Goal: Task Accomplishment & Management: Complete application form

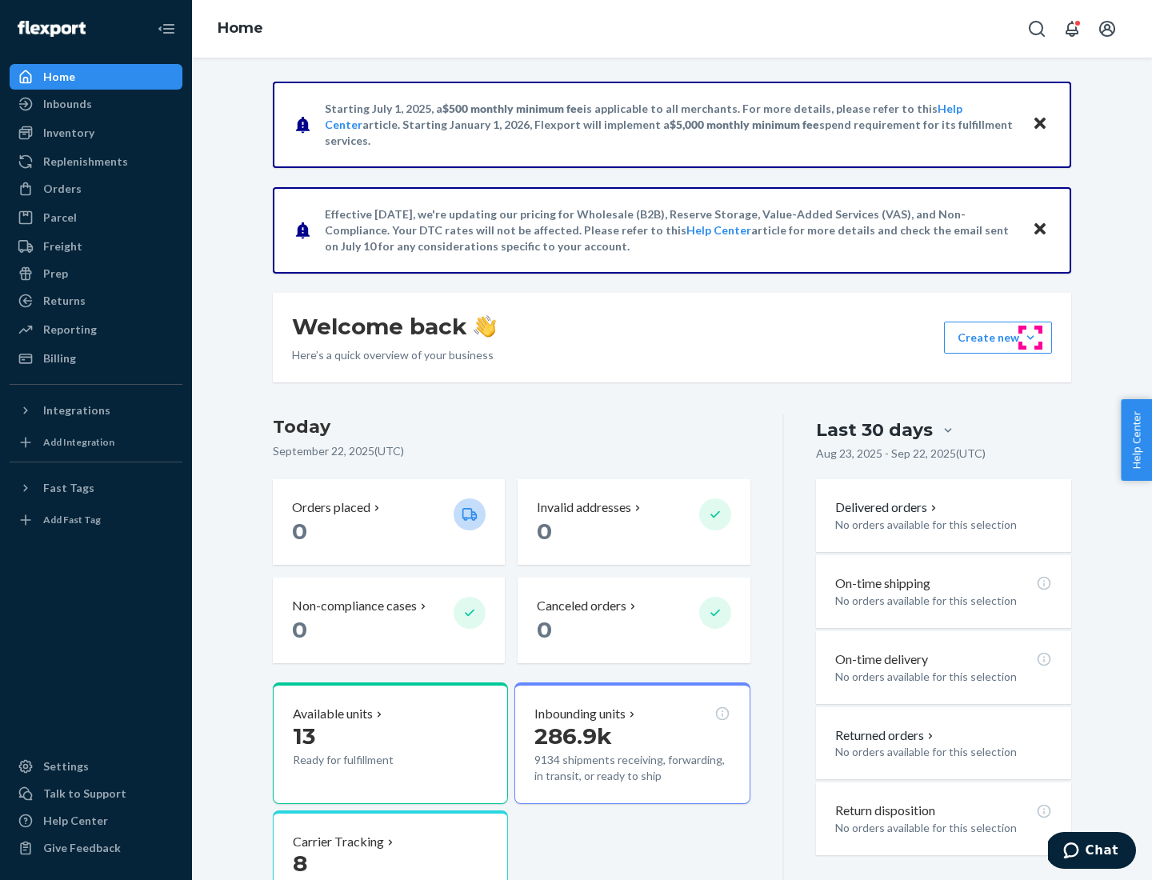
click at [1031, 338] on button "Create new Create new inbound Create new order Create new product" at bounding box center [998, 338] width 108 height 32
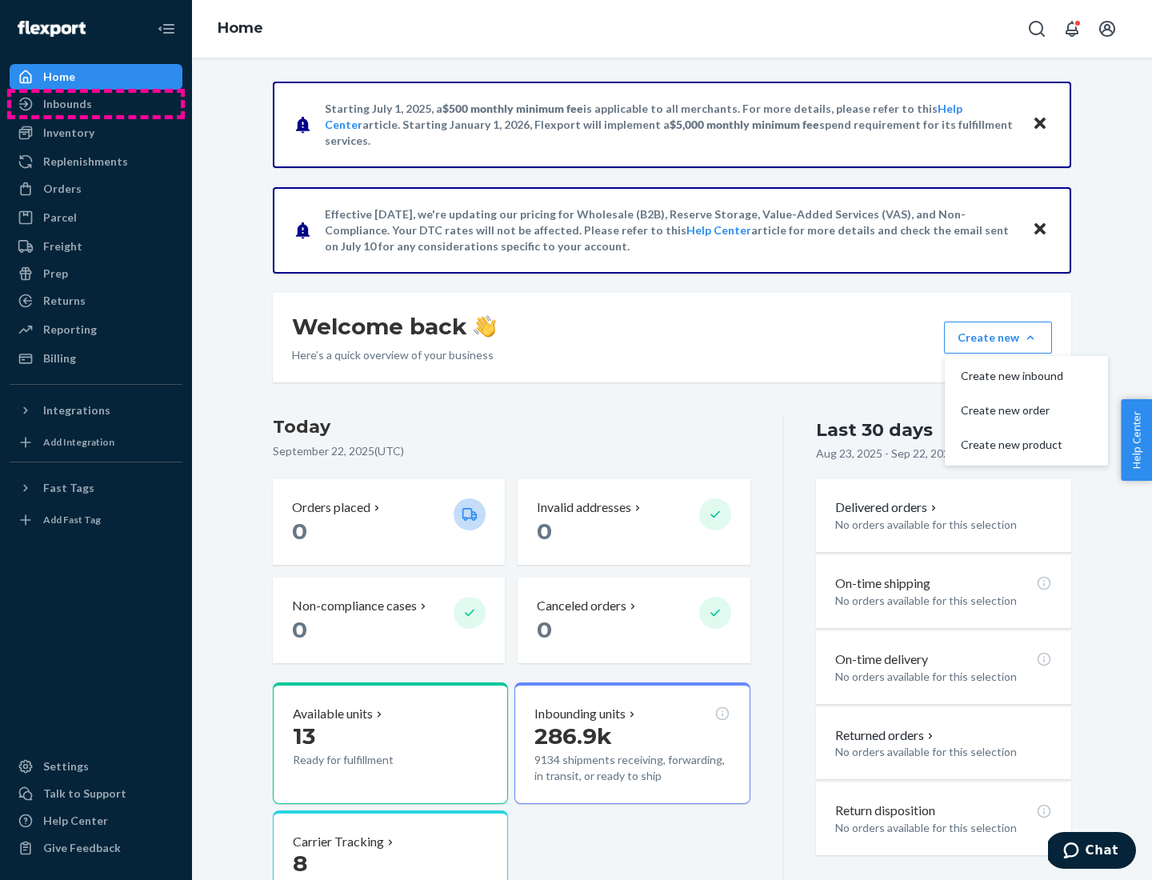
click at [96, 104] on div "Inbounds" at bounding box center [96, 104] width 170 height 22
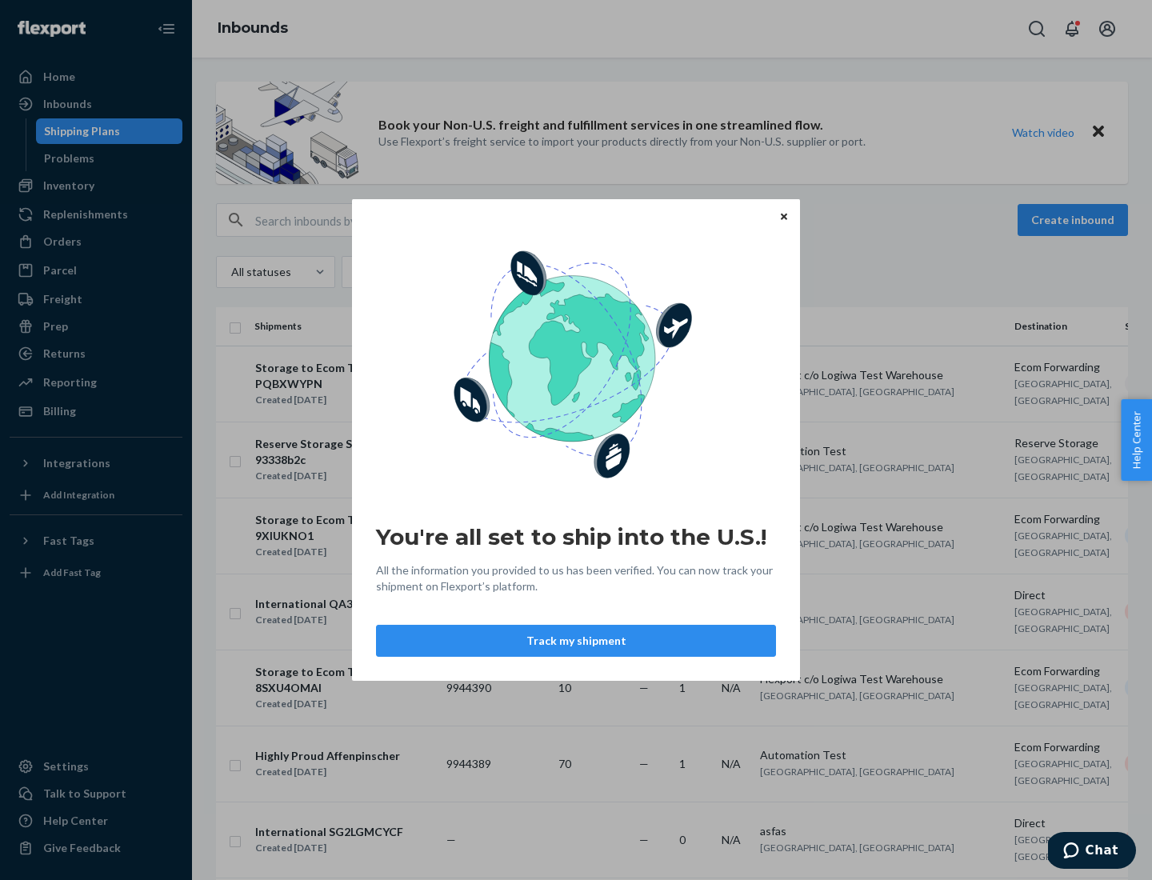
click at [576, 641] on button "Track my shipment" at bounding box center [576, 641] width 400 height 32
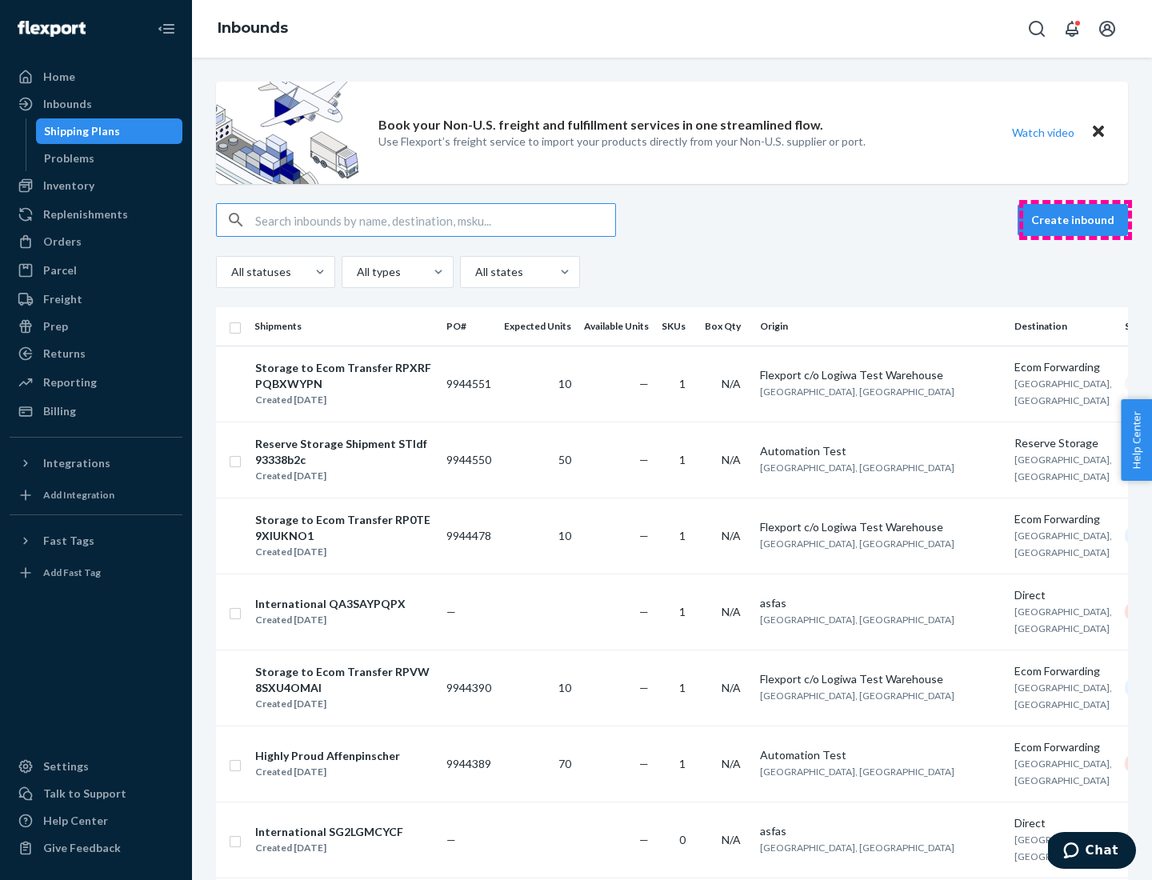
click at [1075, 220] on button "Create inbound" at bounding box center [1073, 220] width 110 height 32
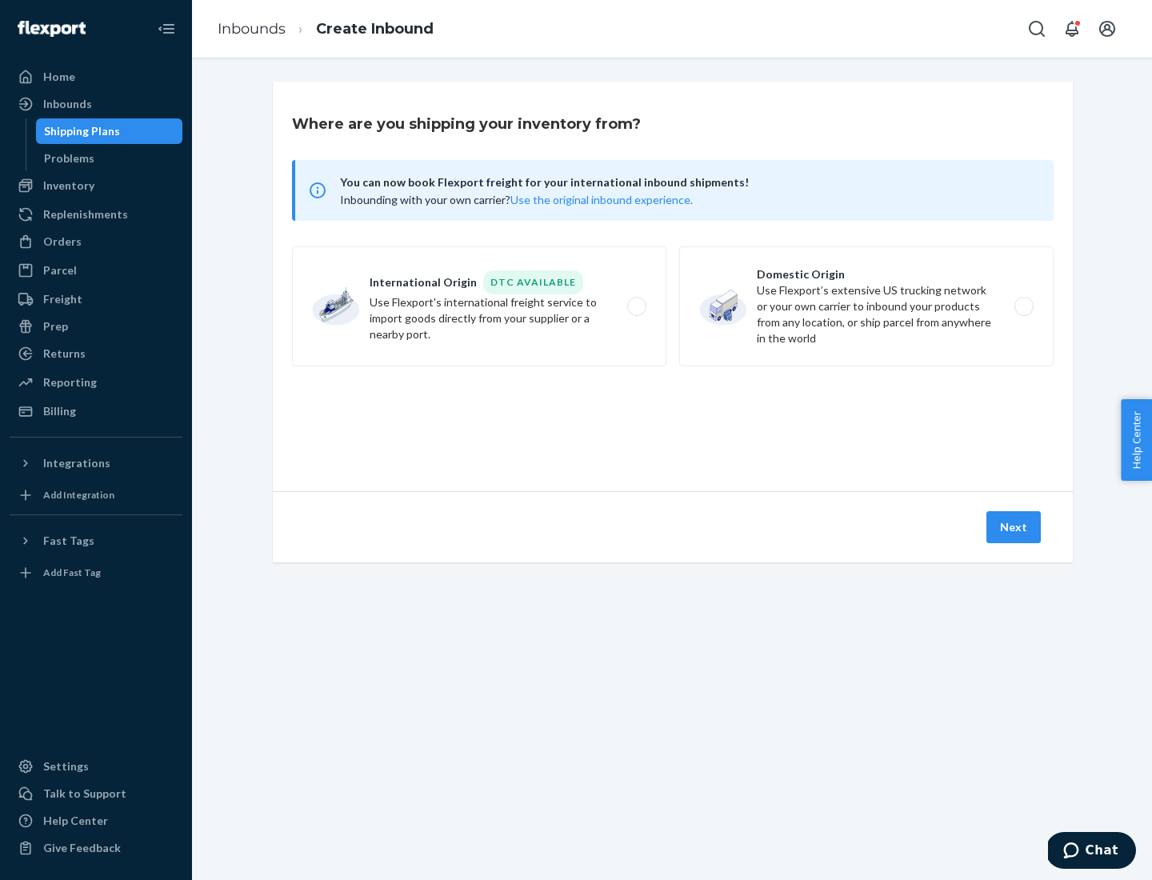
click at [479, 306] on label "International Origin DTC Available Use Flexport's international freight service…" at bounding box center [479, 306] width 374 height 120
click at [636, 306] on input "International Origin DTC Available Use Flexport's international freight service…" at bounding box center [641, 307] width 10 height 10
radio input "true"
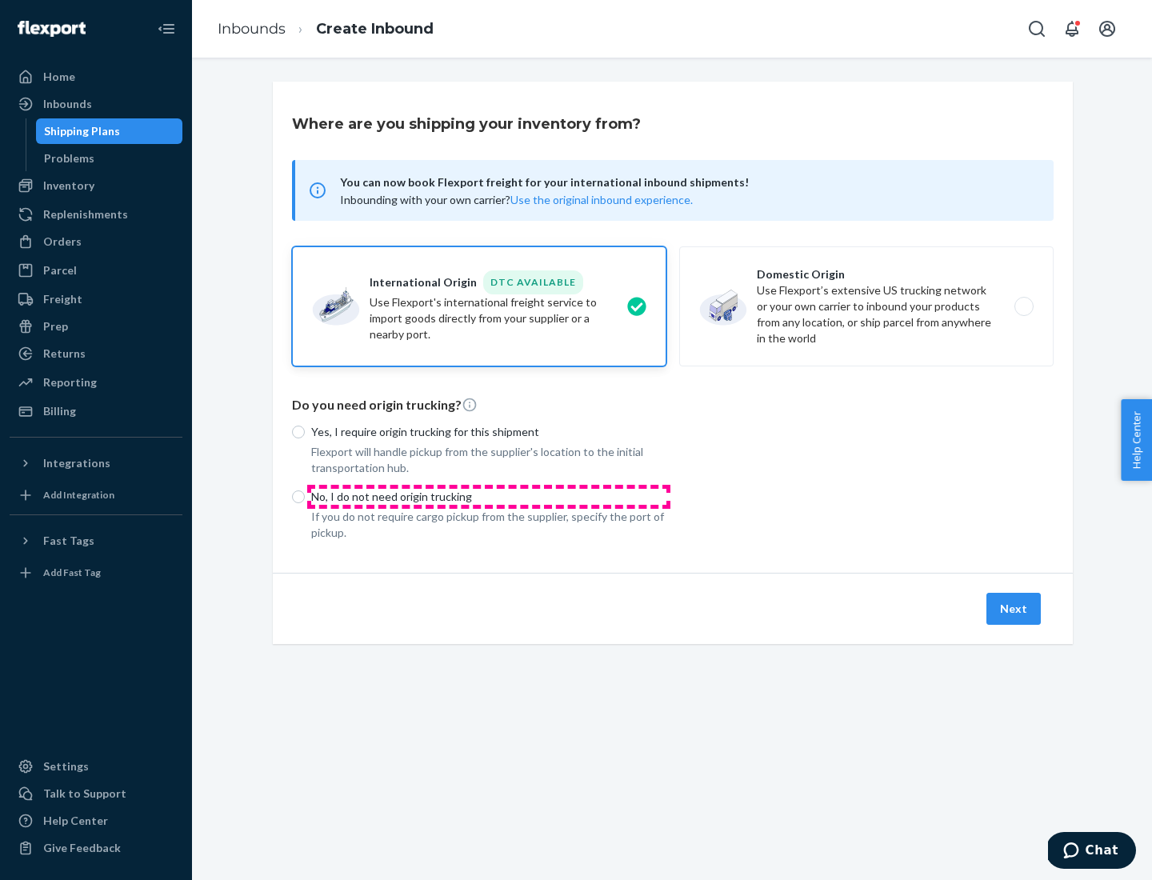
click at [489, 496] on p "No, I do not need origin trucking" at bounding box center [488, 497] width 355 height 16
click at [305, 496] on input "No, I do not need origin trucking" at bounding box center [298, 496] width 13 height 13
radio input "true"
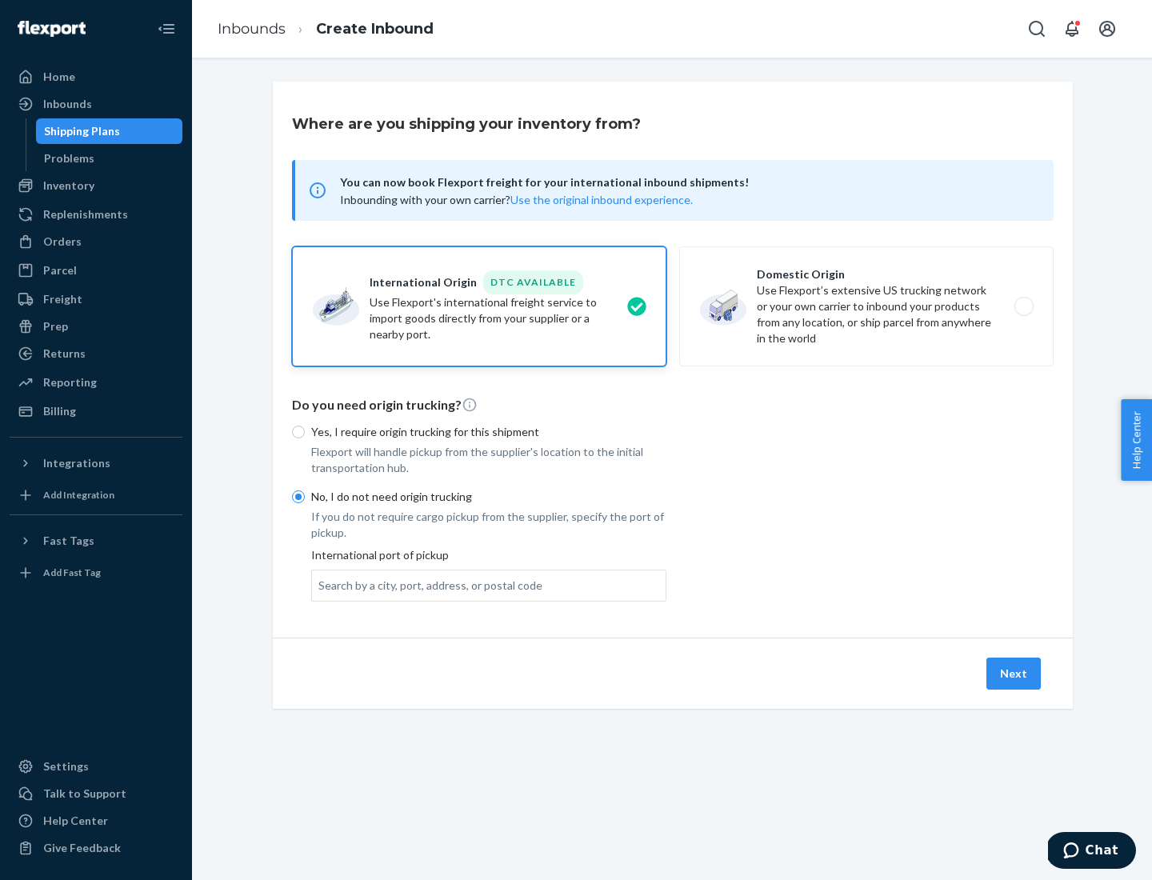
click at [426, 585] on div "Search by a city, port, address, or postal code" at bounding box center [430, 586] width 224 height 16
click at [320, 585] on input "Search by a city, port, address, or postal code" at bounding box center [319, 586] width 2 height 16
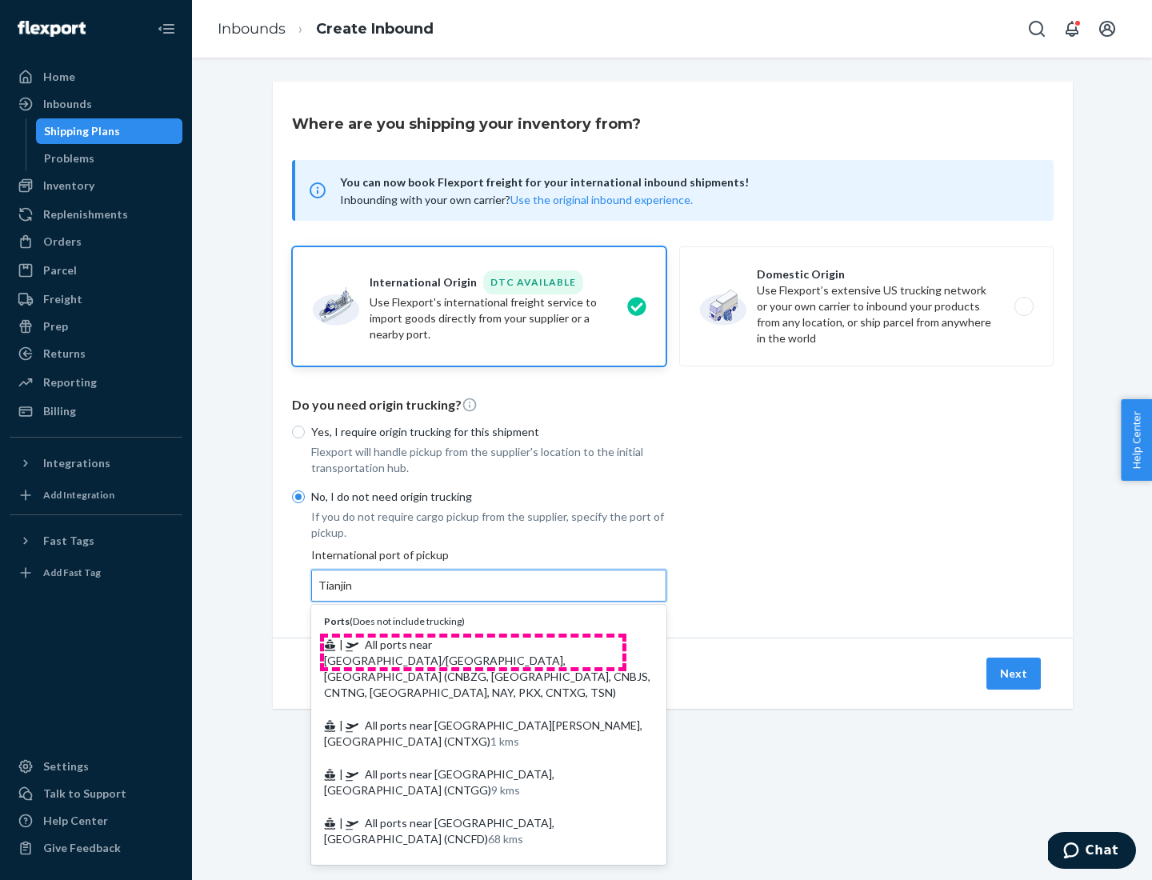
click at [473, 644] on span "| All ports near [GEOGRAPHIC_DATA]/[GEOGRAPHIC_DATA], [GEOGRAPHIC_DATA] (CNBZG,…" at bounding box center [487, 669] width 326 height 62
click at [354, 594] on input "Tianjin" at bounding box center [335, 586] width 35 height 16
type input "All ports near [GEOGRAPHIC_DATA]/[GEOGRAPHIC_DATA], [GEOGRAPHIC_DATA] (CNBZG, […"
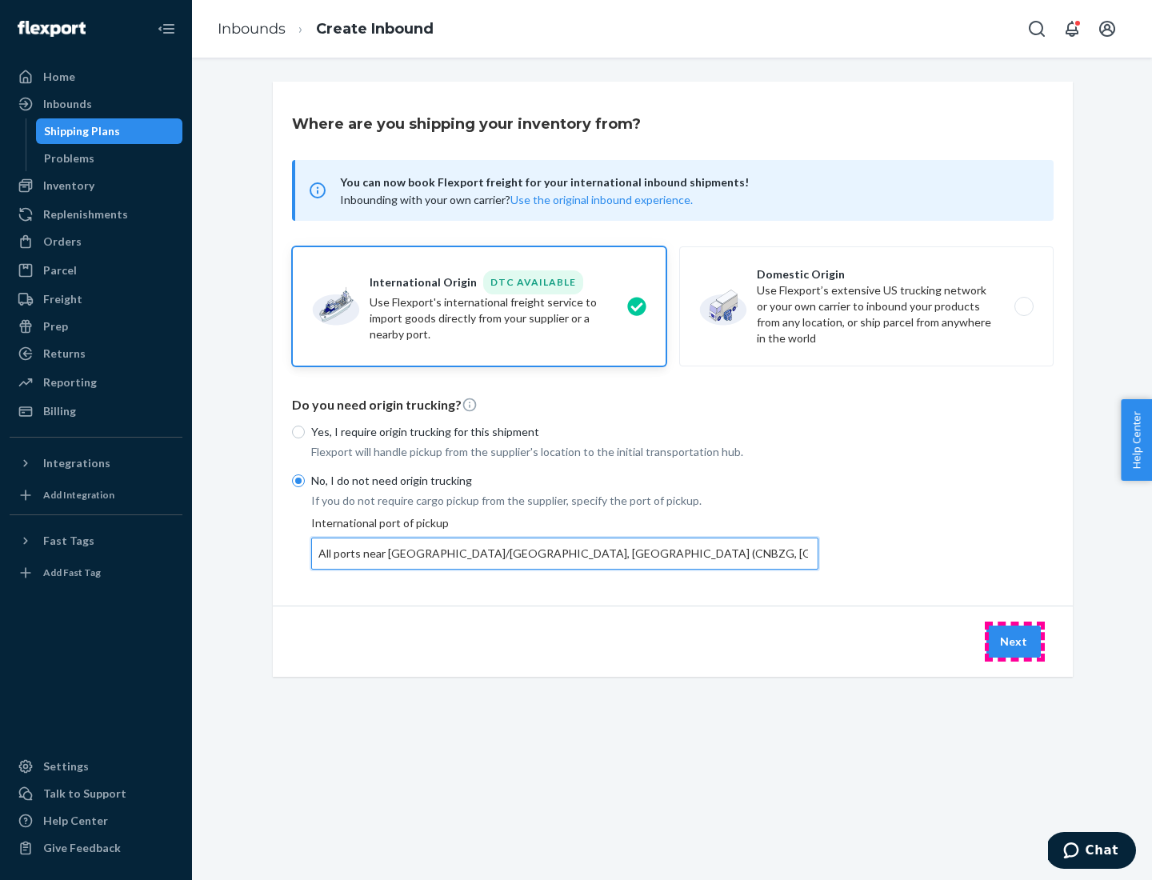
click at [1015, 641] on button "Next" at bounding box center [1014, 642] width 54 height 32
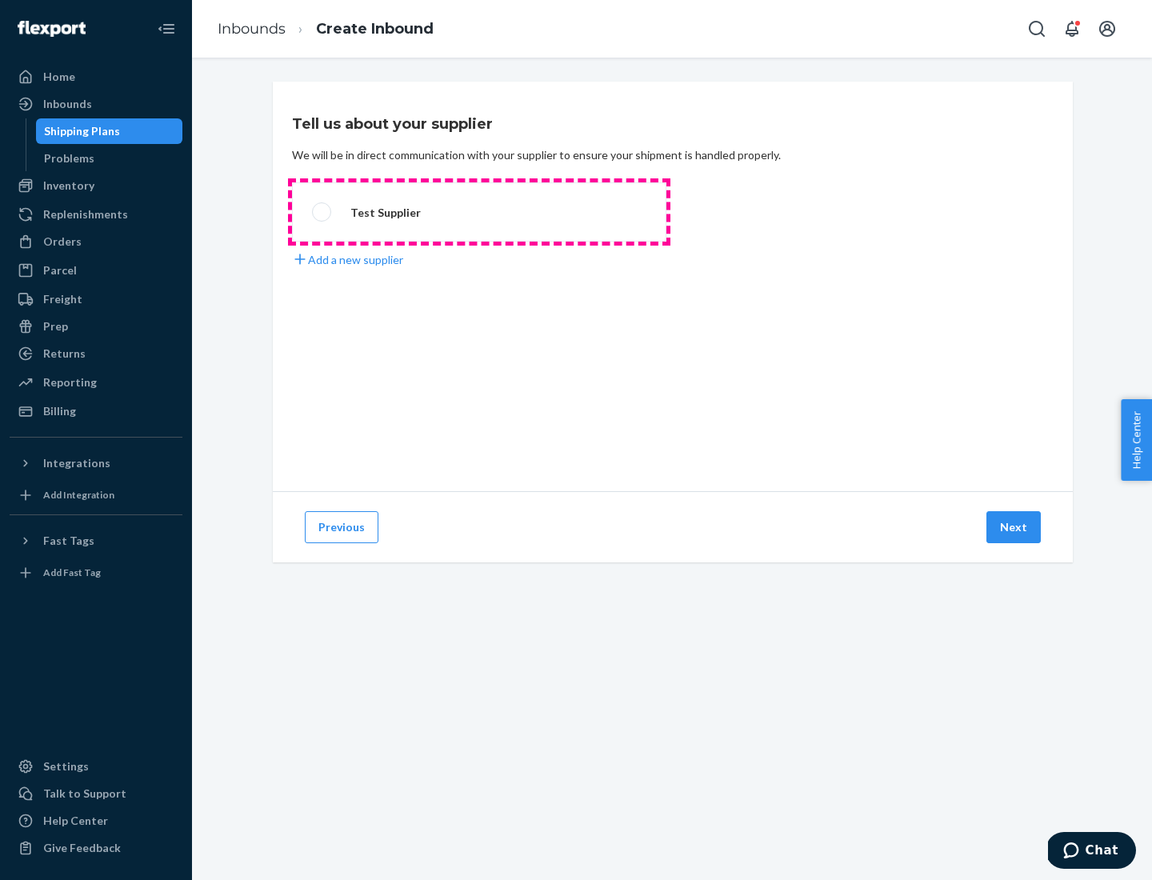
click at [479, 212] on label "Test Supplier" at bounding box center [479, 211] width 374 height 59
click at [322, 212] on input "Test Supplier" at bounding box center [317, 212] width 10 height 10
radio input "true"
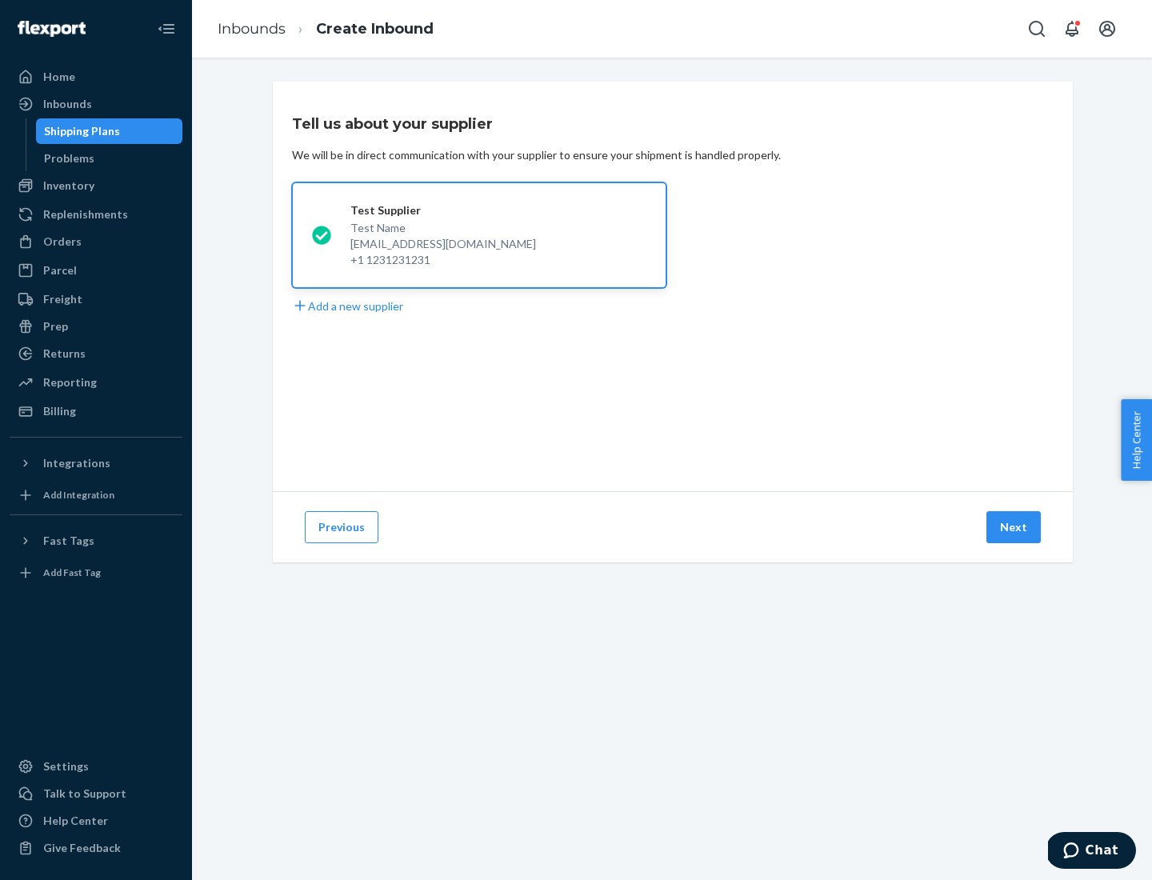
click at [1015, 527] on button "Next" at bounding box center [1014, 527] width 54 height 32
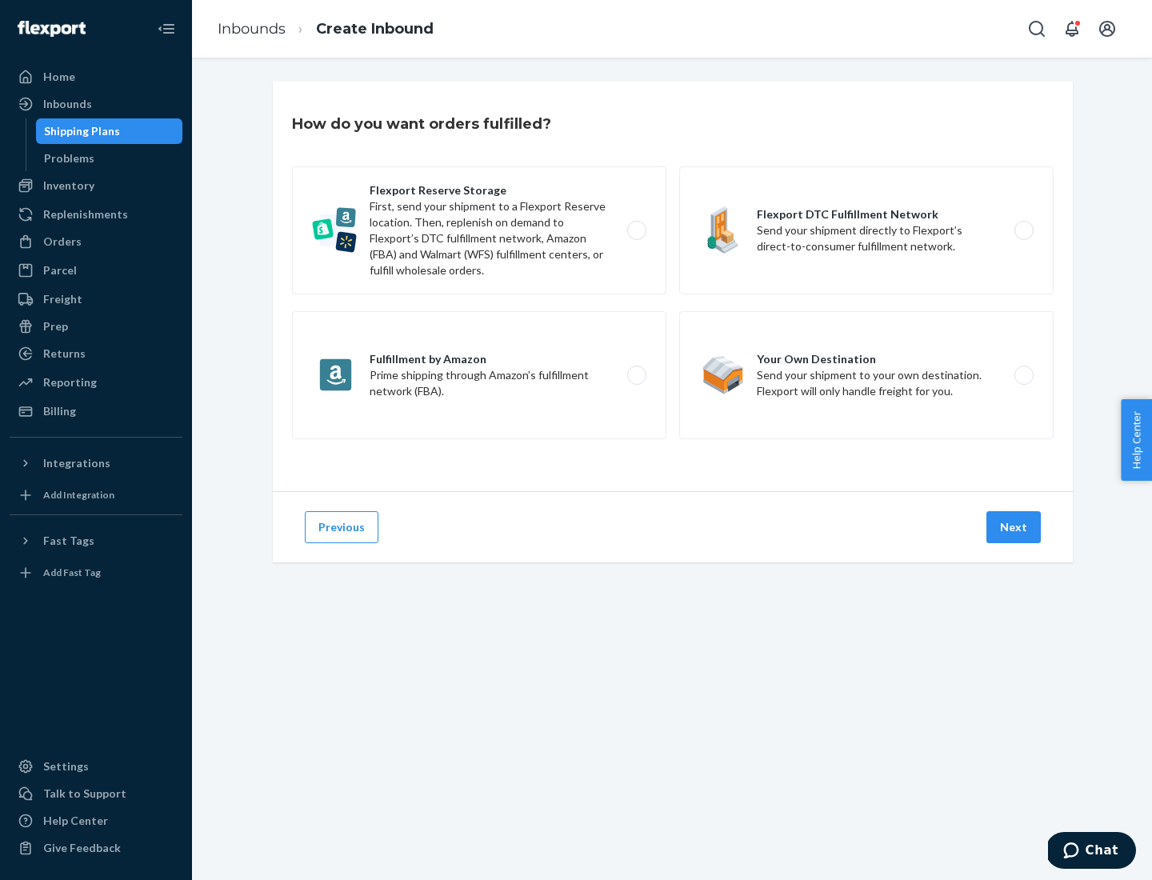
click at [479, 230] on label "Flexport Reserve Storage First, send your shipment to a Flexport Reserve locati…" at bounding box center [479, 230] width 374 height 128
click at [636, 230] on input "Flexport Reserve Storage First, send your shipment to a Flexport Reserve locati…" at bounding box center [641, 231] width 10 height 10
radio input "true"
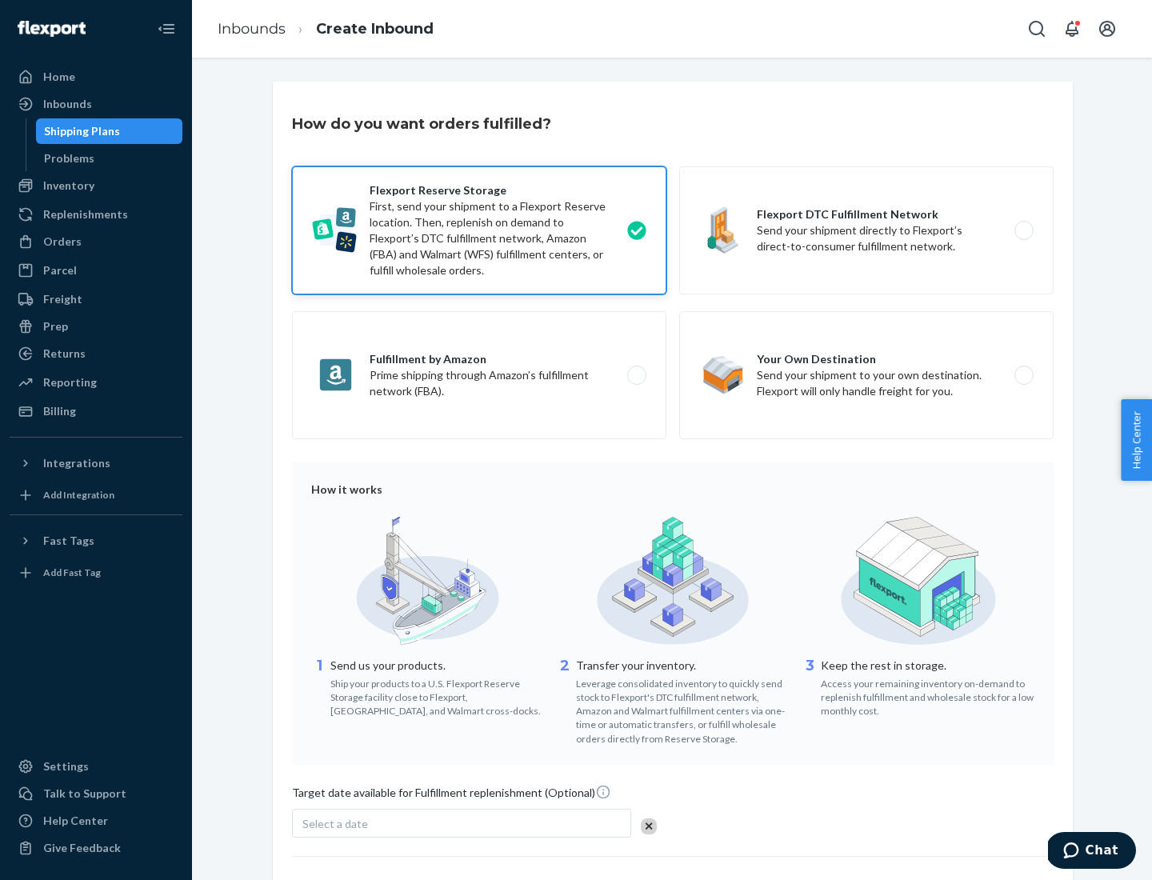
scroll to position [131, 0]
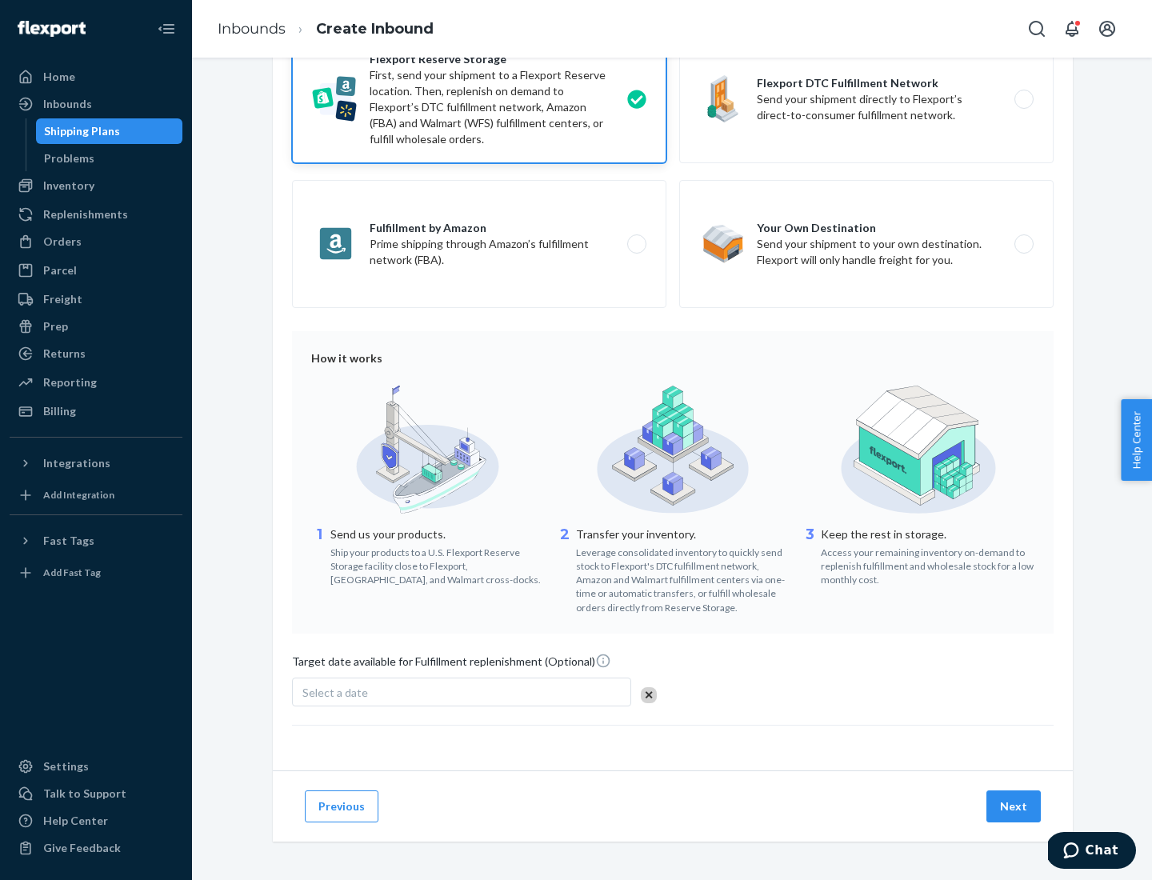
click at [1015, 806] on button "Next" at bounding box center [1014, 806] width 54 height 32
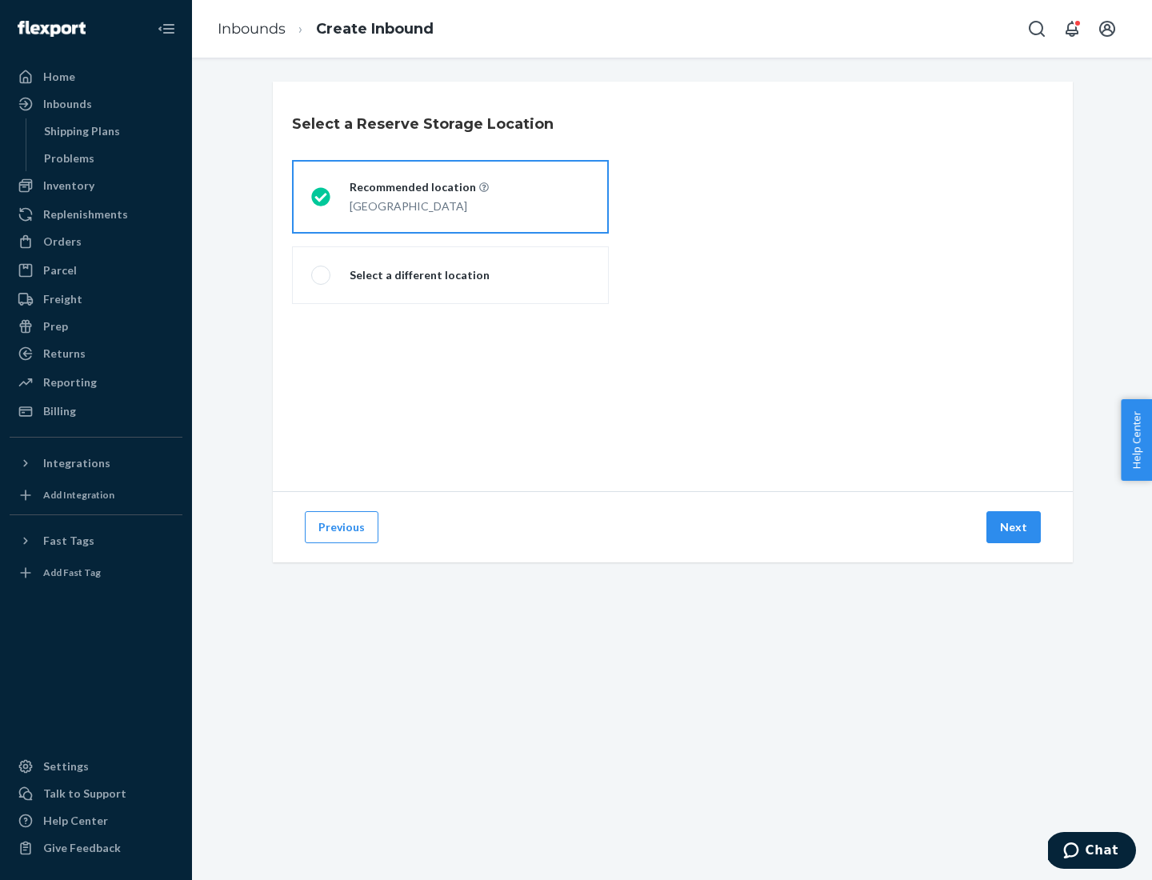
click at [450, 197] on div "[GEOGRAPHIC_DATA]" at bounding box center [419, 204] width 139 height 19
click at [322, 197] on input "Recommended location [GEOGRAPHIC_DATA]" at bounding box center [316, 197] width 10 height 10
click at [1015, 527] on button "Next" at bounding box center [1014, 527] width 54 height 32
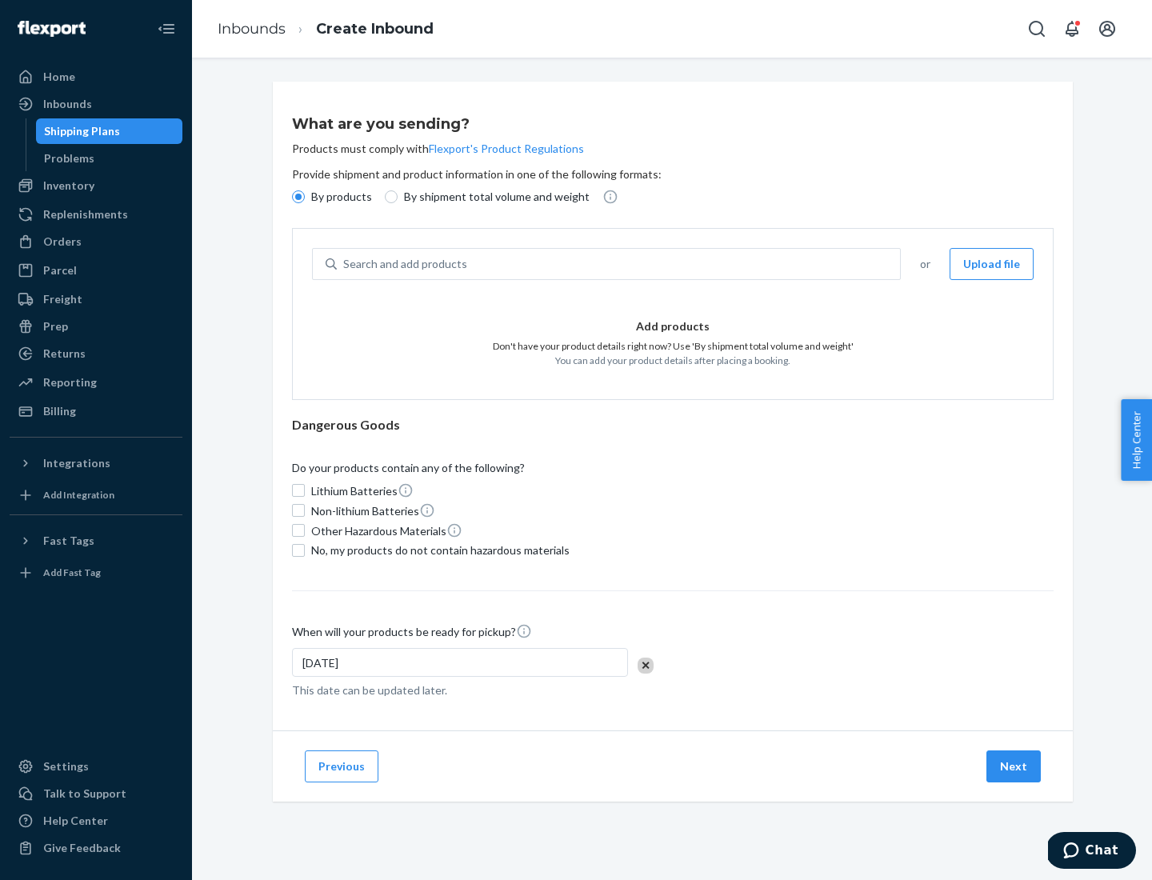
click at [619, 264] on div "Search and add products" at bounding box center [618, 264] width 563 height 29
click at [345, 264] on input "Search and add products" at bounding box center [344, 264] width 2 height 16
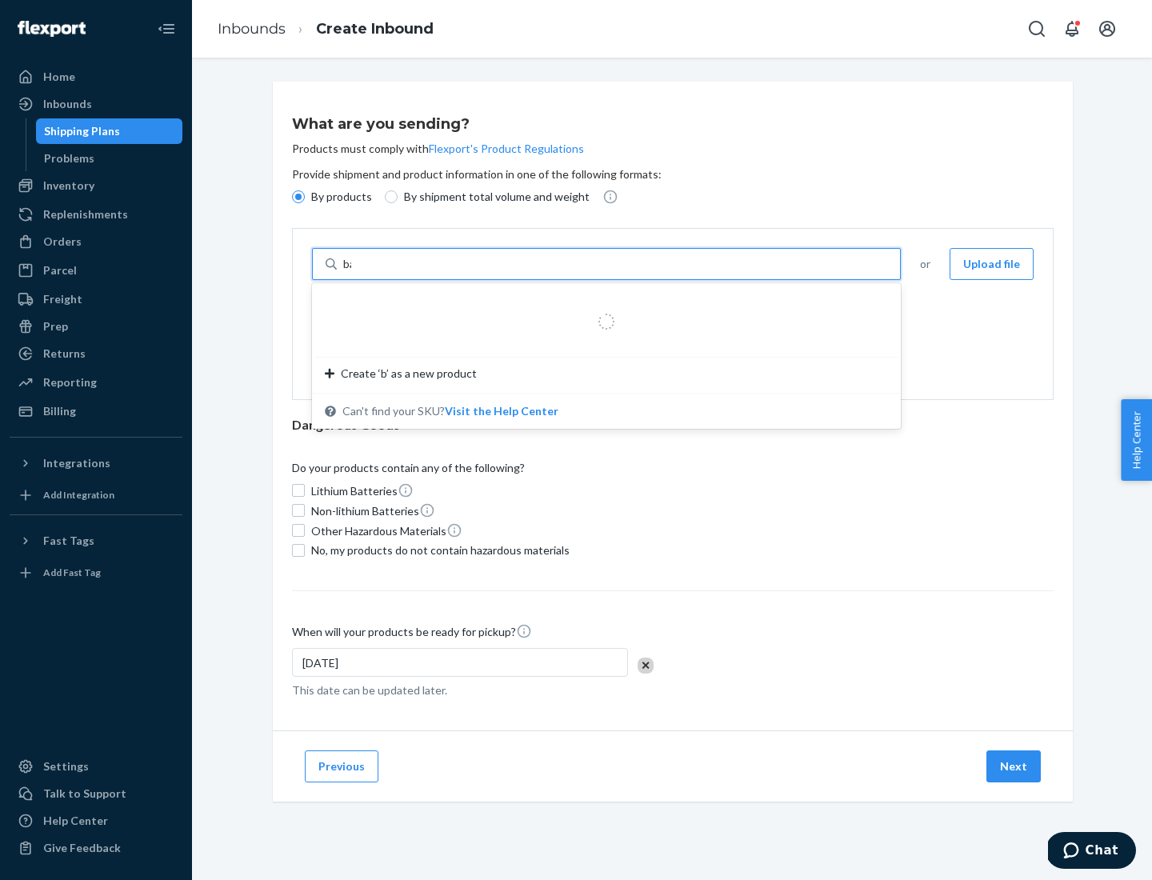
type input "basic"
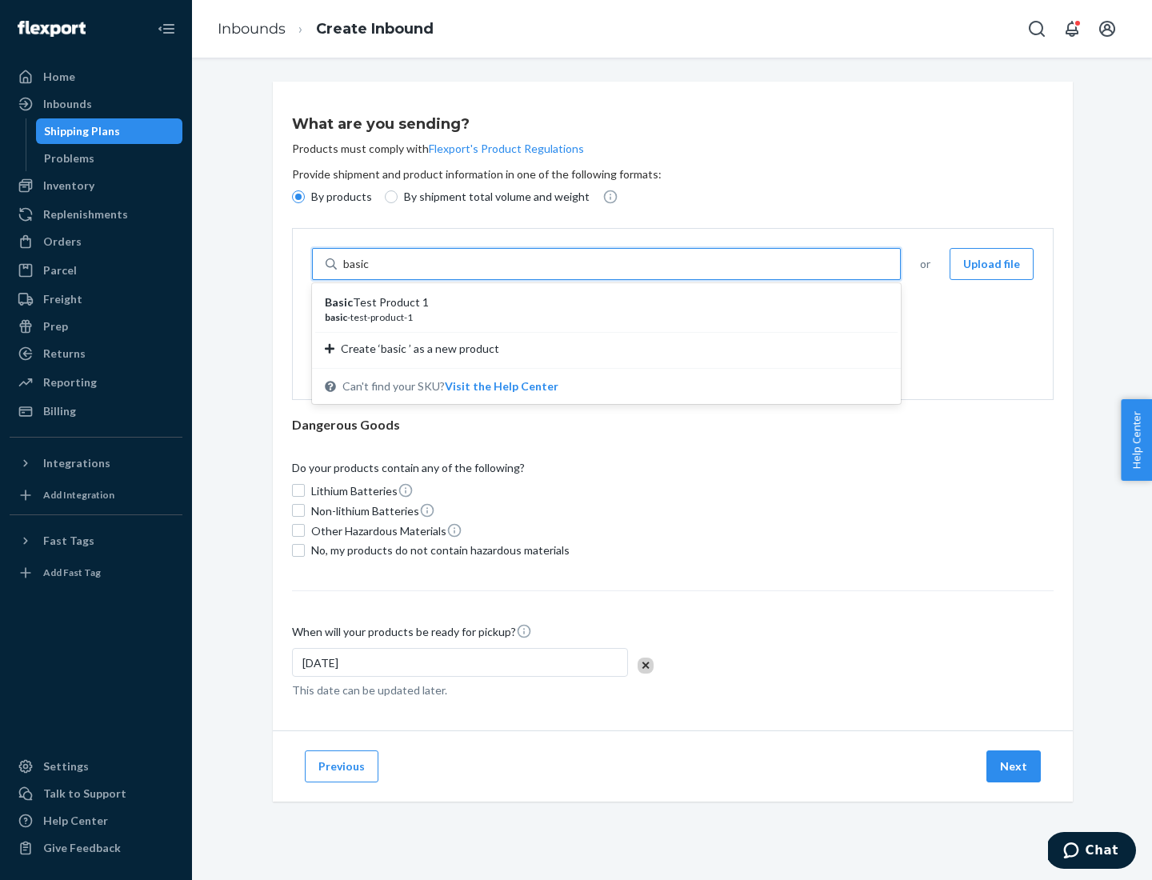
click at [601, 302] on div "Basic Test Product 1" at bounding box center [600, 302] width 550 height 16
click at [372, 272] on input "basic" at bounding box center [357, 264] width 29 height 16
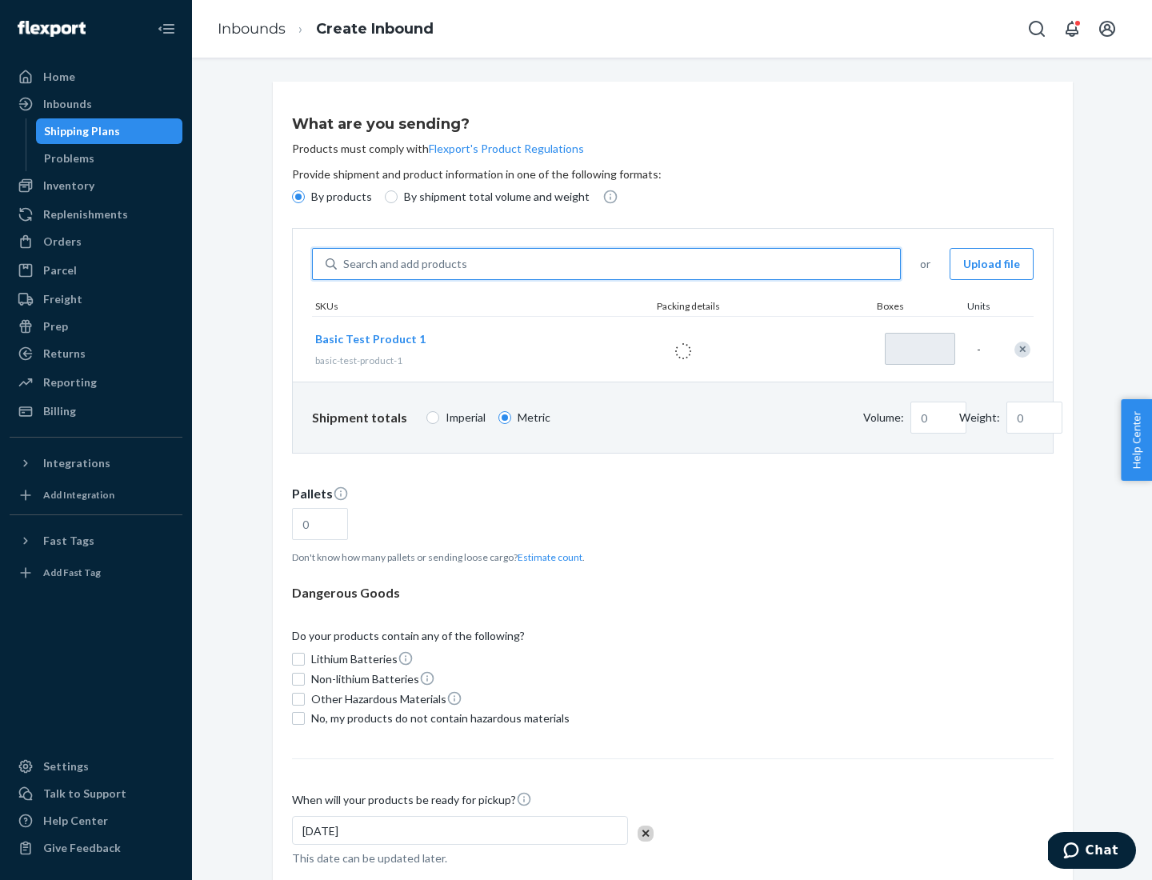
type input "1"
type input "1.09"
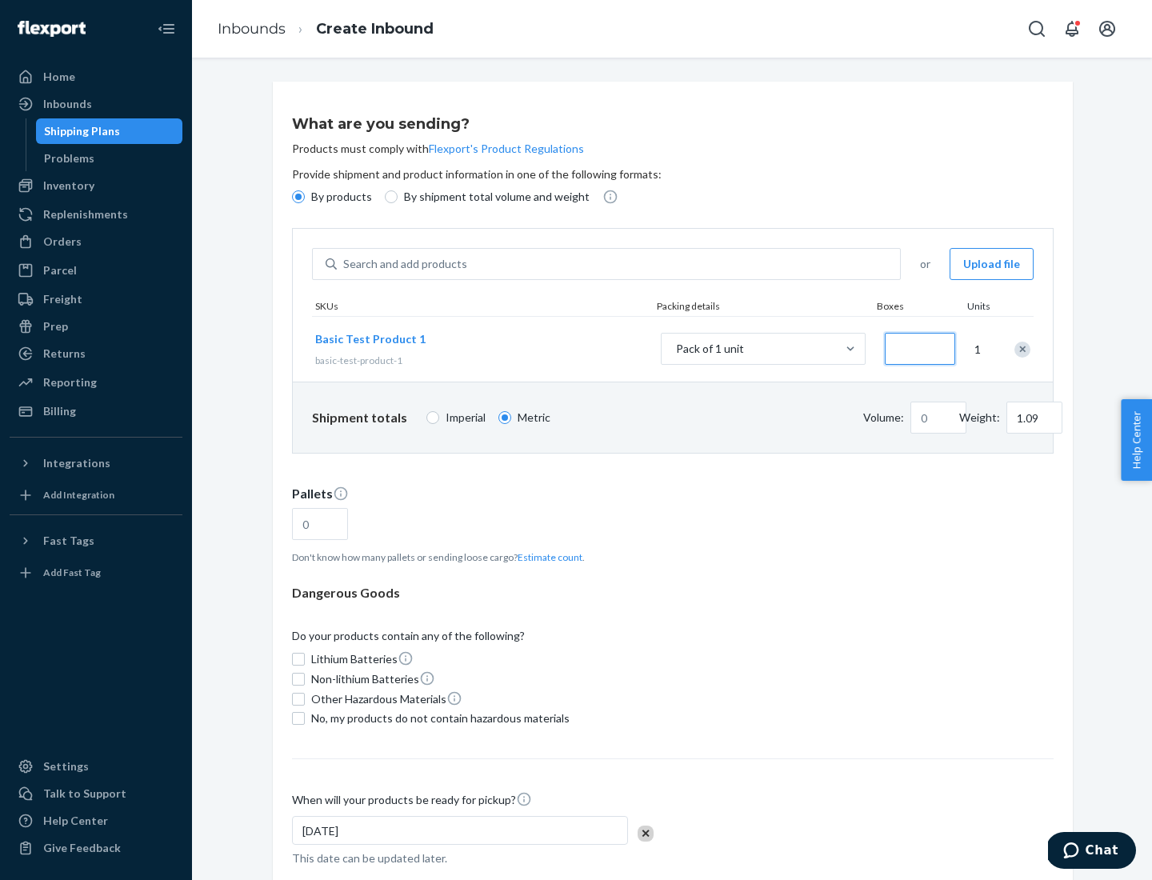
type input "3.27"
type input "3"
type input "0.01"
type input "32.66"
type input "30"
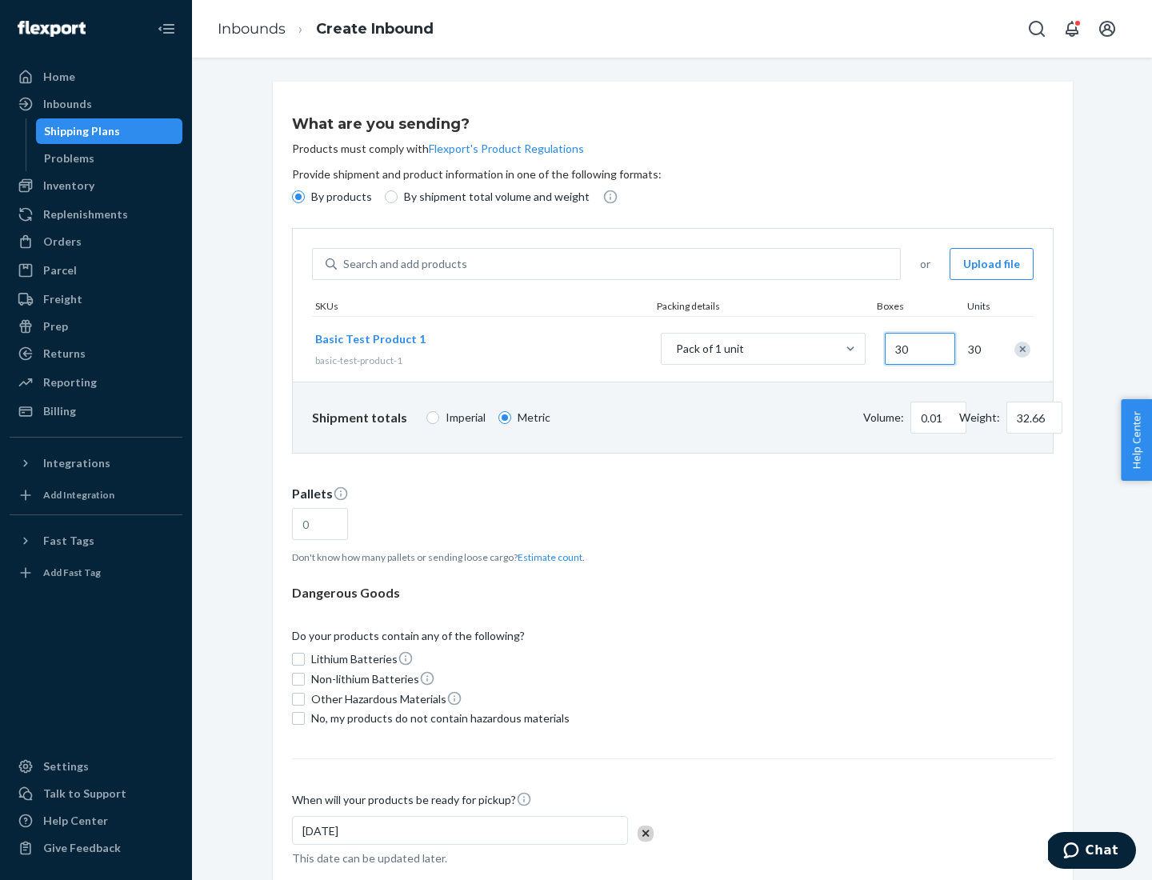
type input "0.07"
type input "326.59"
type input "3000"
type input "0.68"
type input "3265.86"
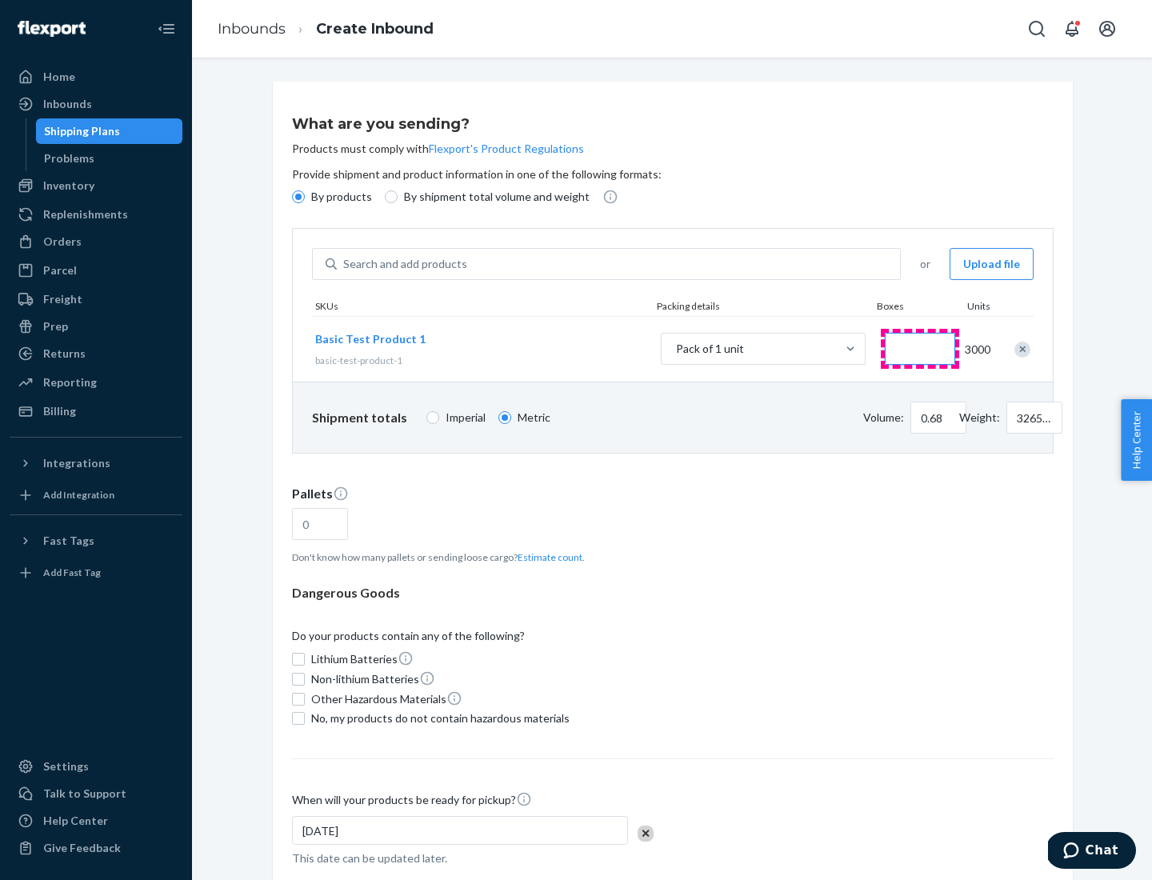
type input "1.09"
type input "1"
type input "10.89"
type input "10"
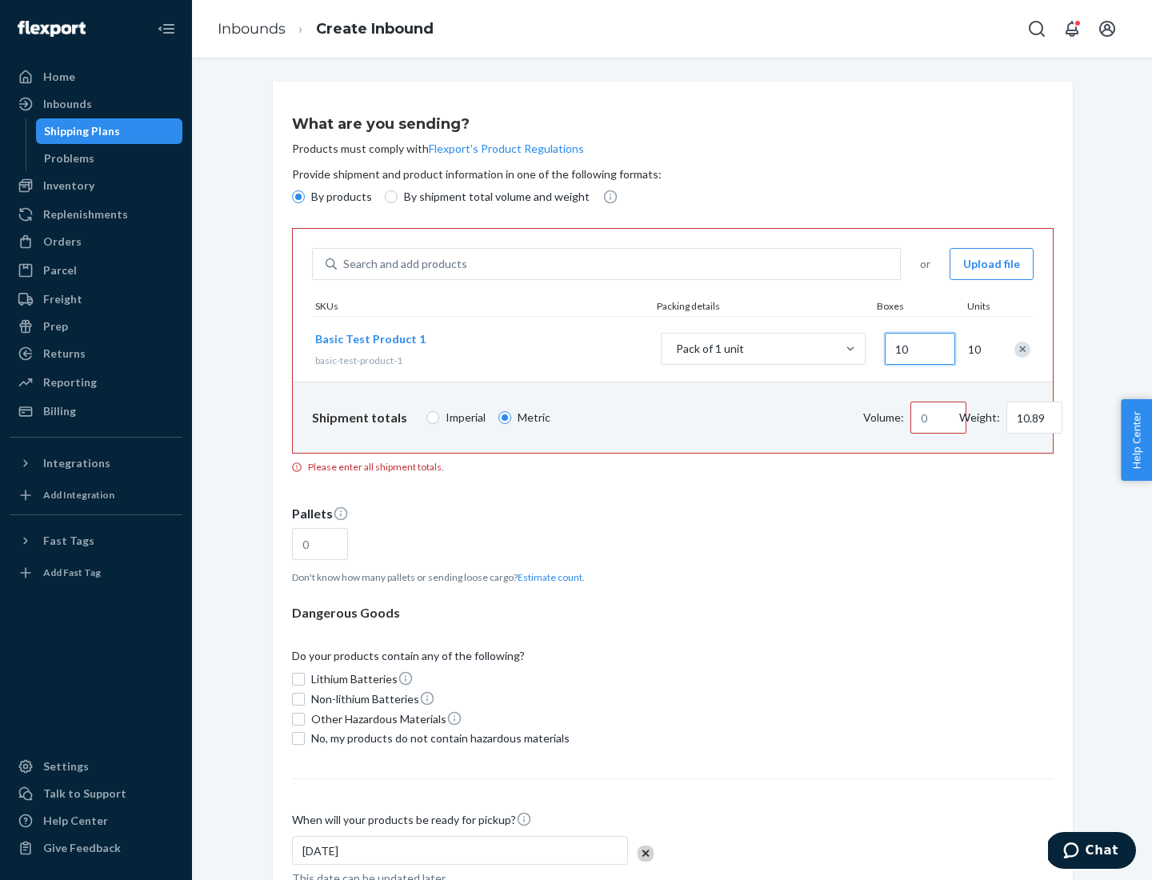
type input "0.02"
type input "108.86"
type input "100"
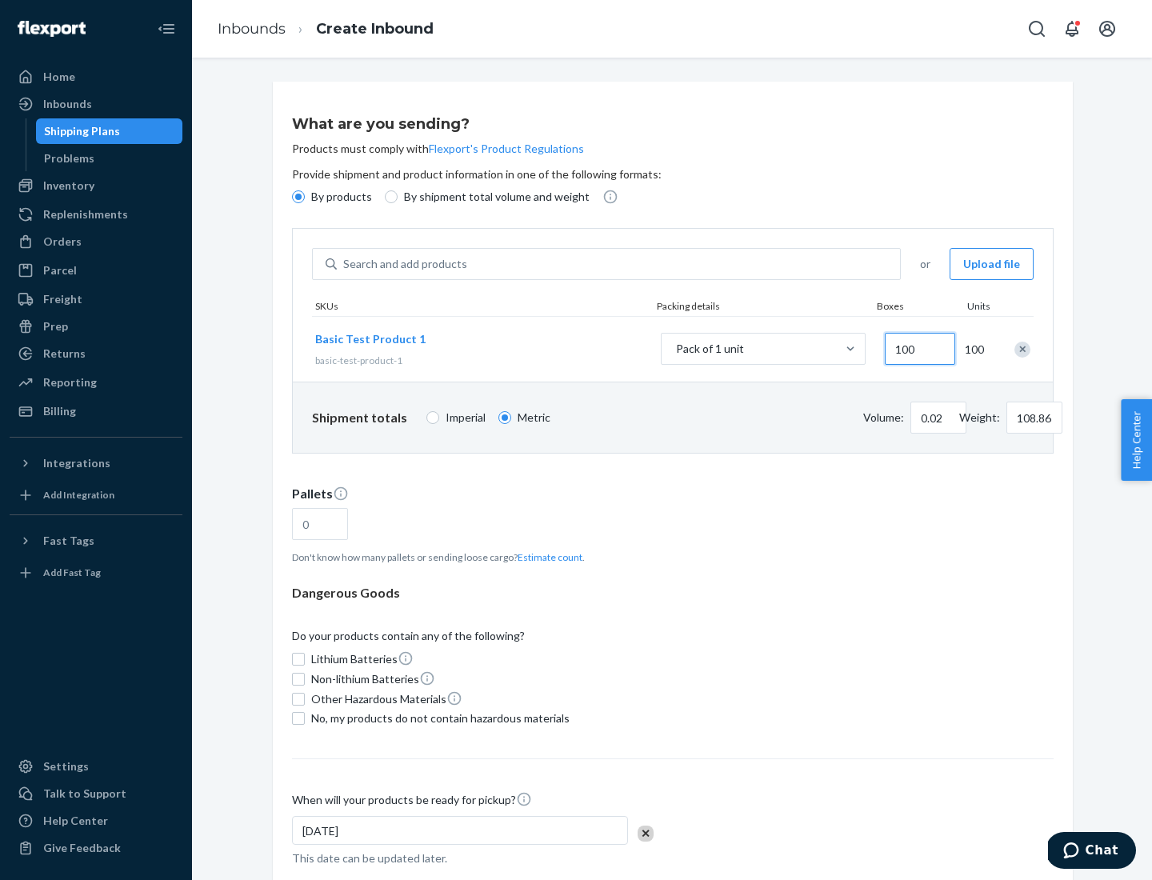
type input "0.23"
type input "1088.62"
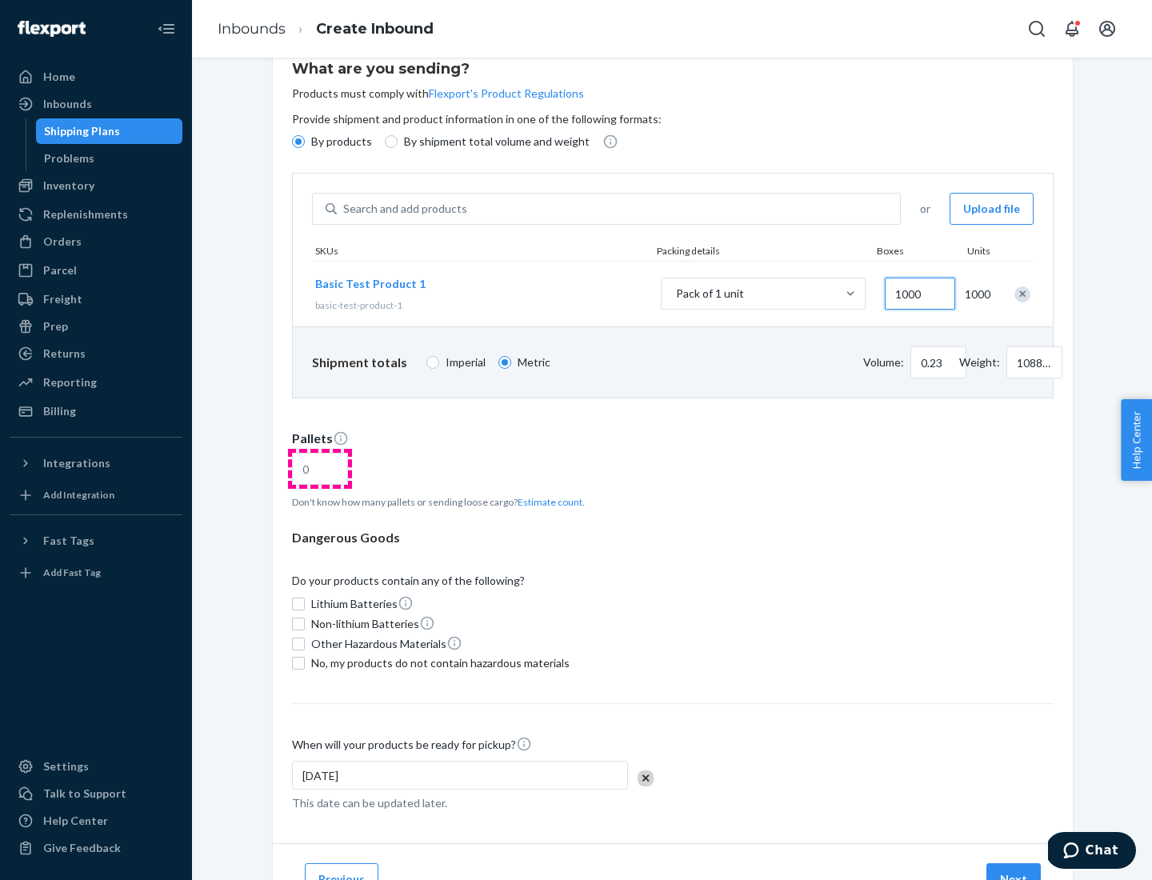
type input "1000"
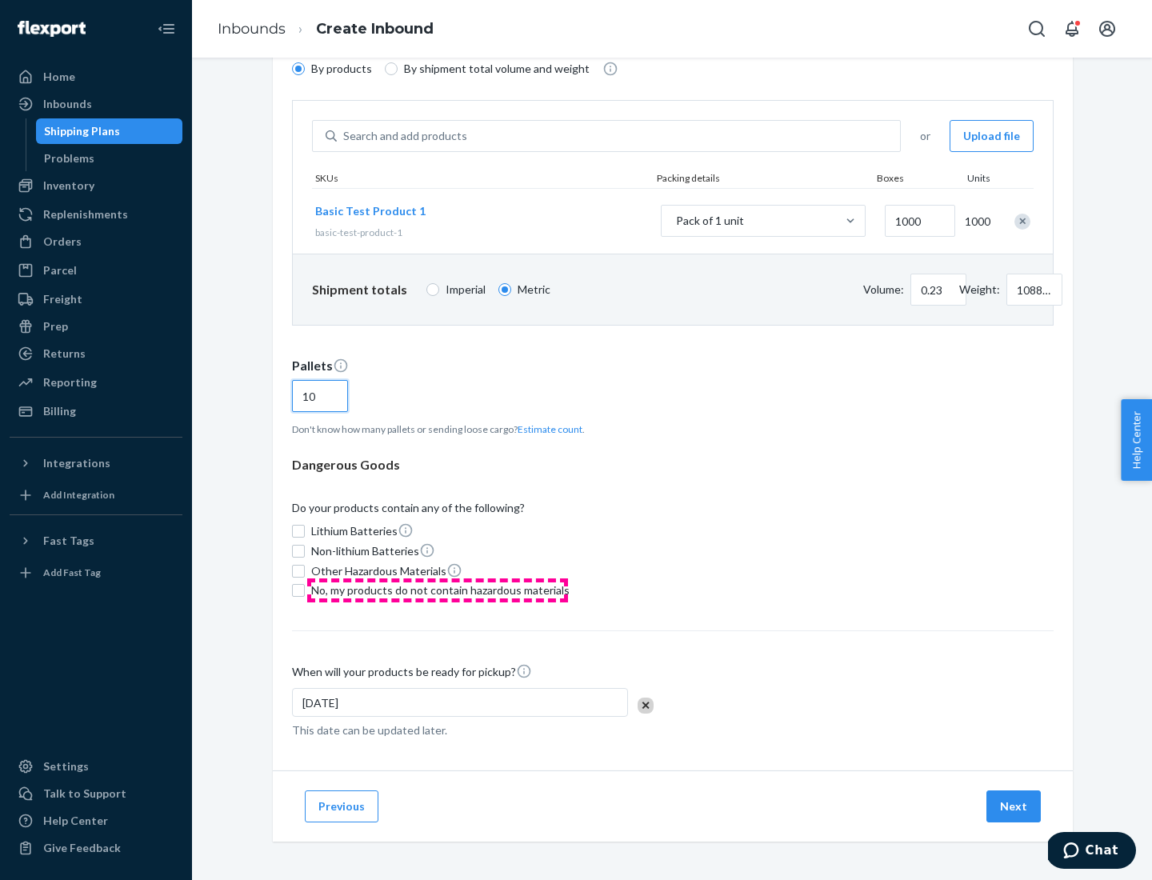
type input "10"
click at [438, 590] on span "No, my products do not contain hazardous materials" at bounding box center [440, 590] width 258 height 16
click at [305, 590] on input "No, my products do not contain hazardous materials" at bounding box center [298, 590] width 13 height 13
checkbox input "true"
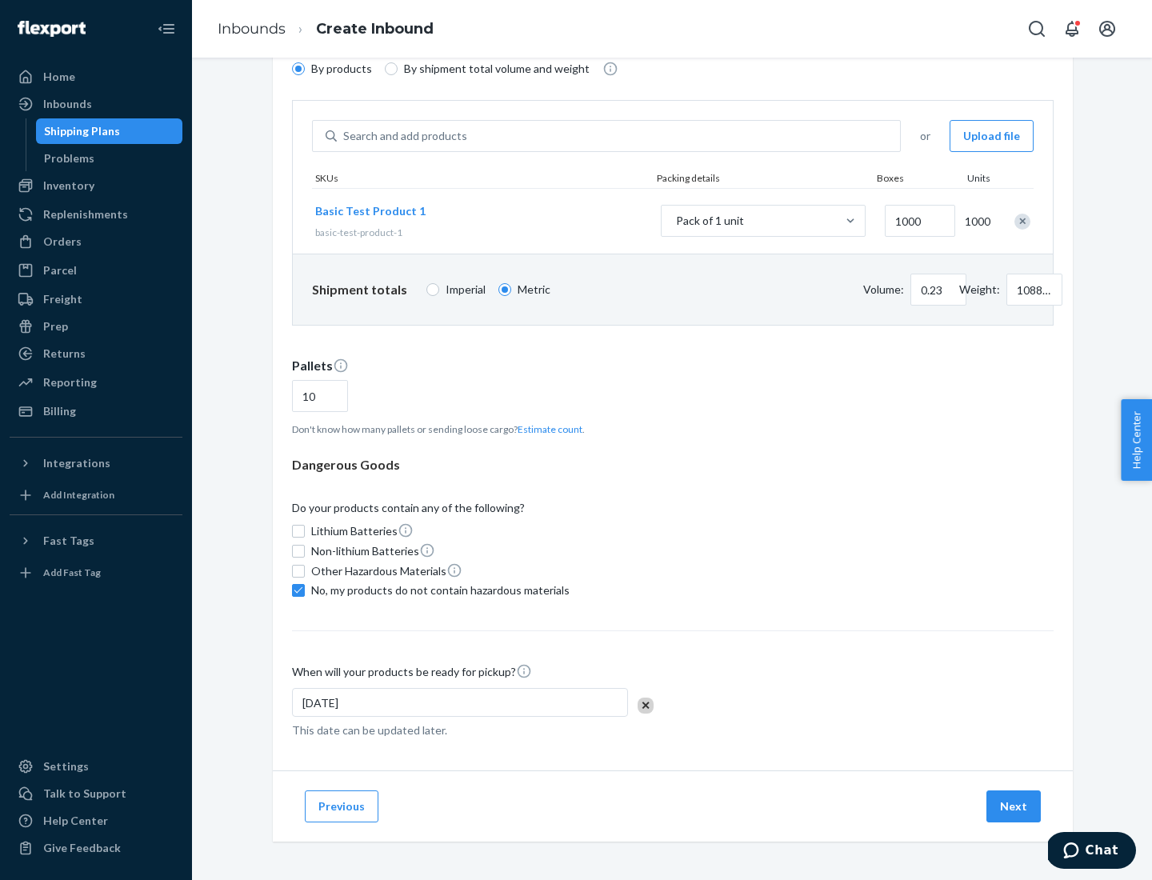
click at [1015, 806] on button "Next" at bounding box center [1014, 806] width 54 height 32
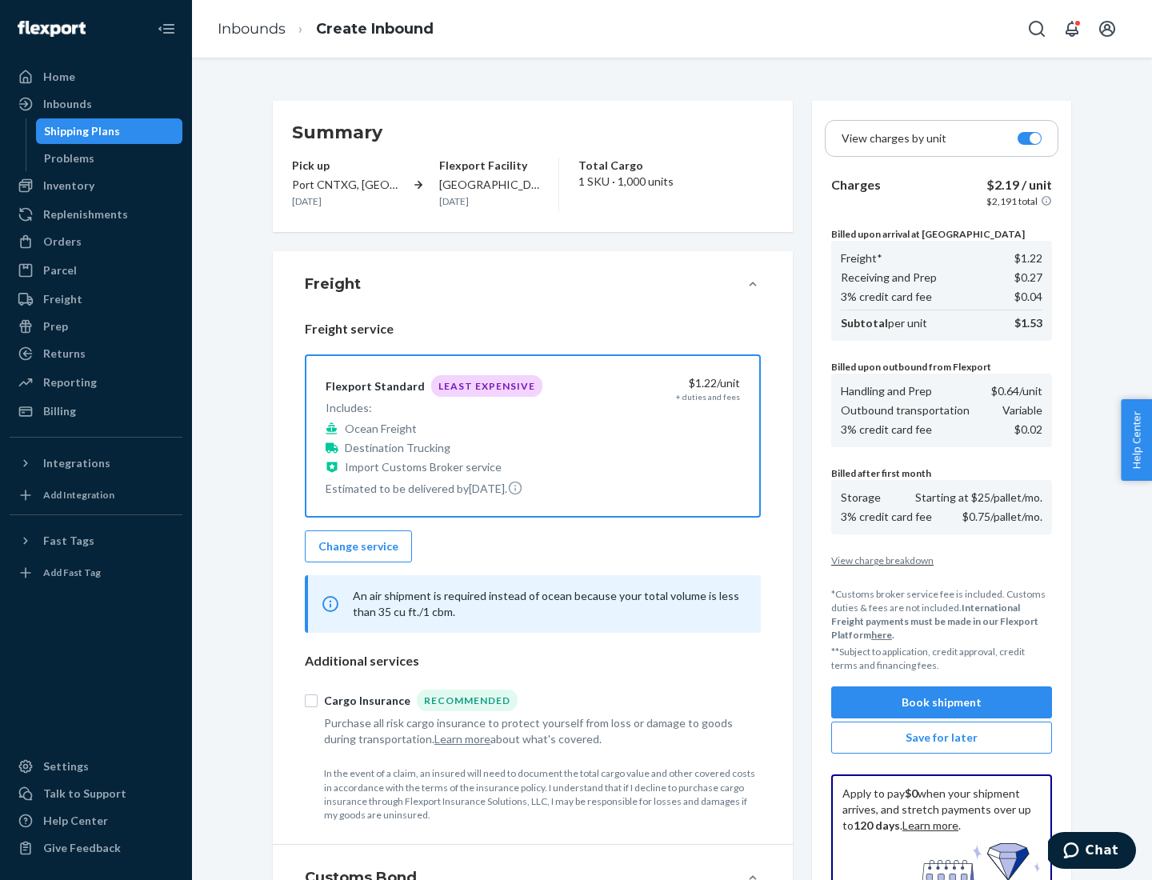
scroll to position [234, 0]
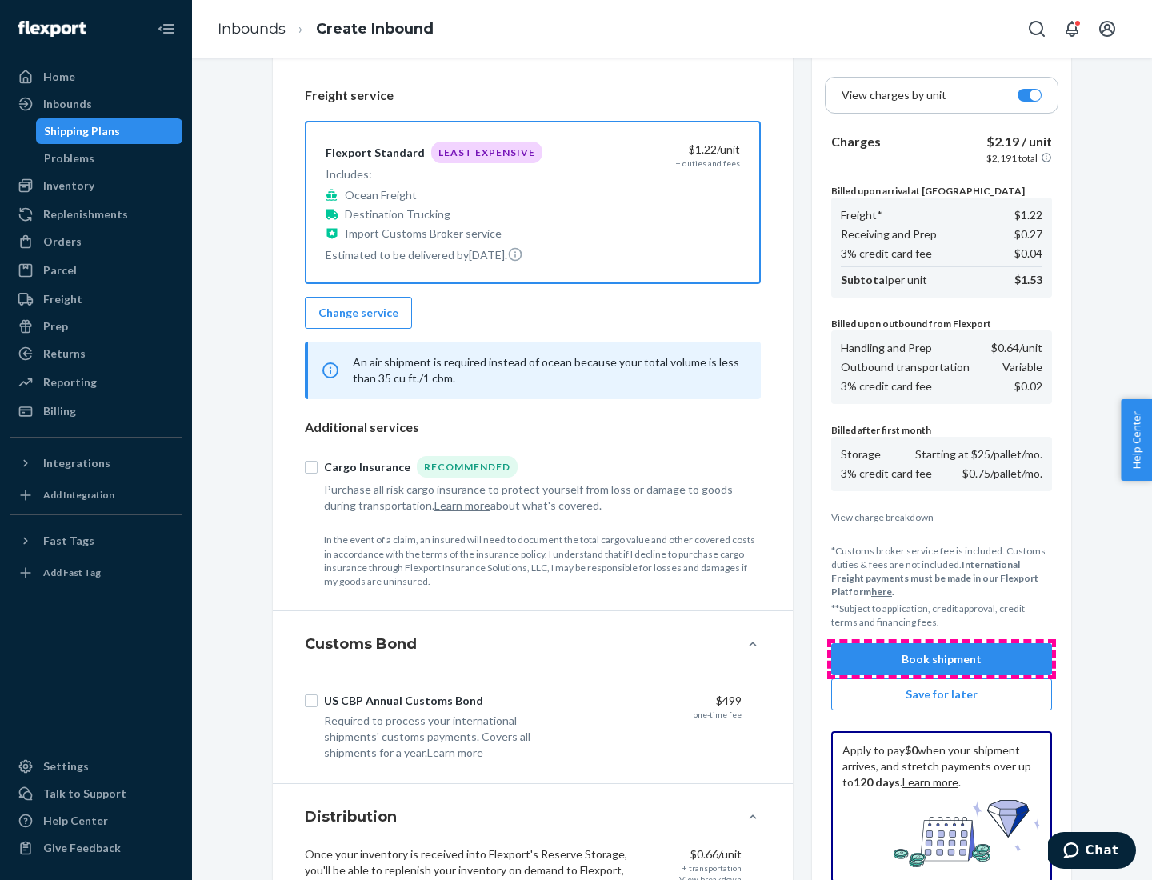
click at [942, 659] on button "Book shipment" at bounding box center [941, 659] width 221 height 32
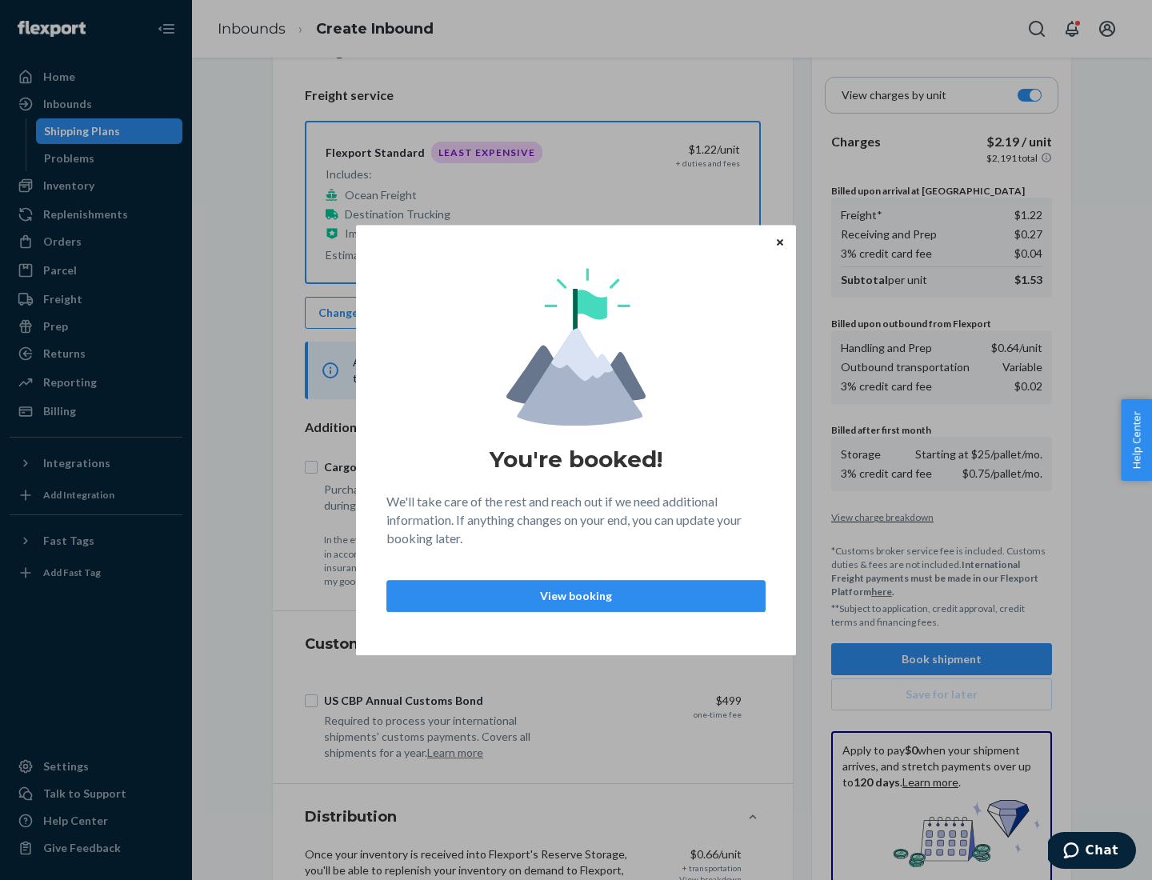
click at [576, 595] on p "View booking" at bounding box center [576, 596] width 352 height 16
